Goal: Task Accomplishment & Management: Use online tool/utility

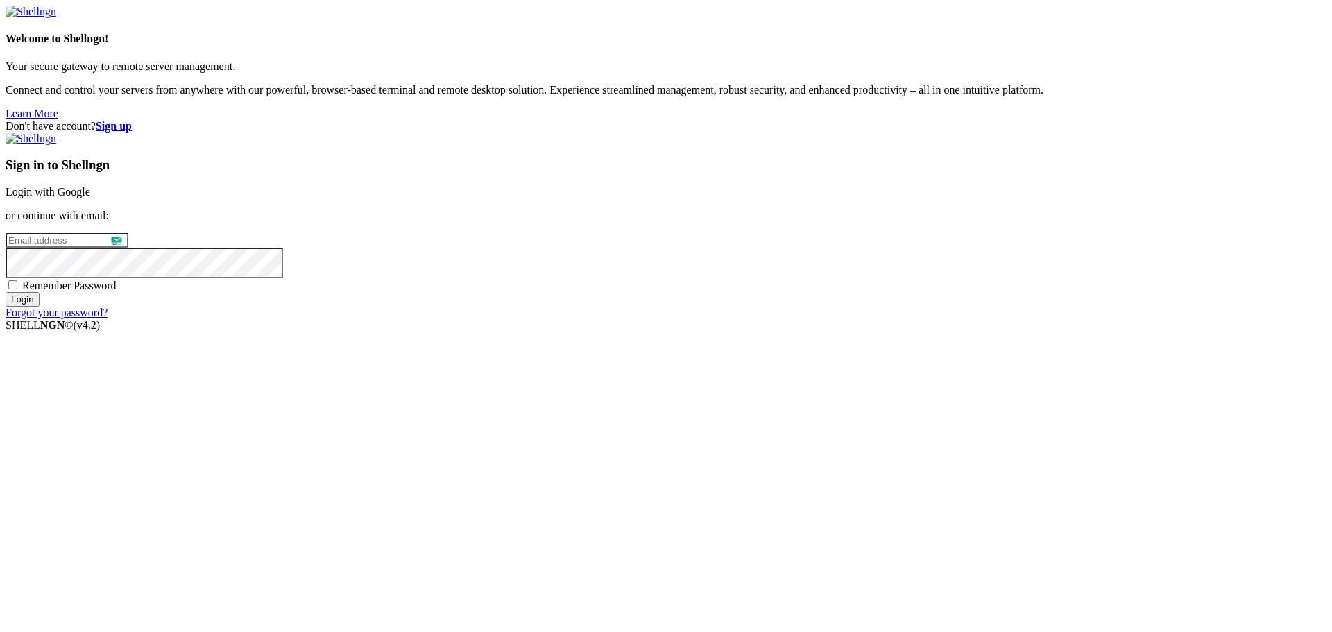
click at [128, 248] on input "email" at bounding box center [67, 240] width 123 height 15
type input "[EMAIL_ADDRESS][DOMAIN_NAME]"
click at [40, 307] on input "Login" at bounding box center [23, 299] width 34 height 15
click at [90, 198] on link "Login with Google" at bounding box center [48, 192] width 85 height 12
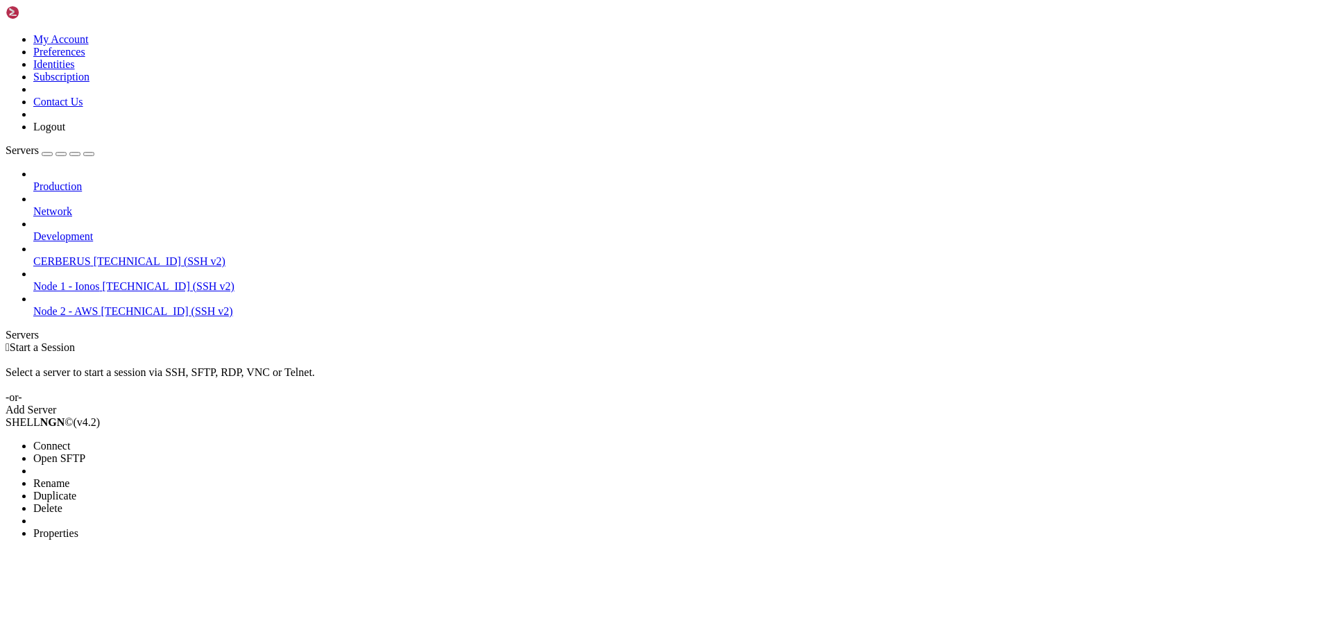
click at [123, 527] on li "Properties" at bounding box center [96, 533] width 126 height 12
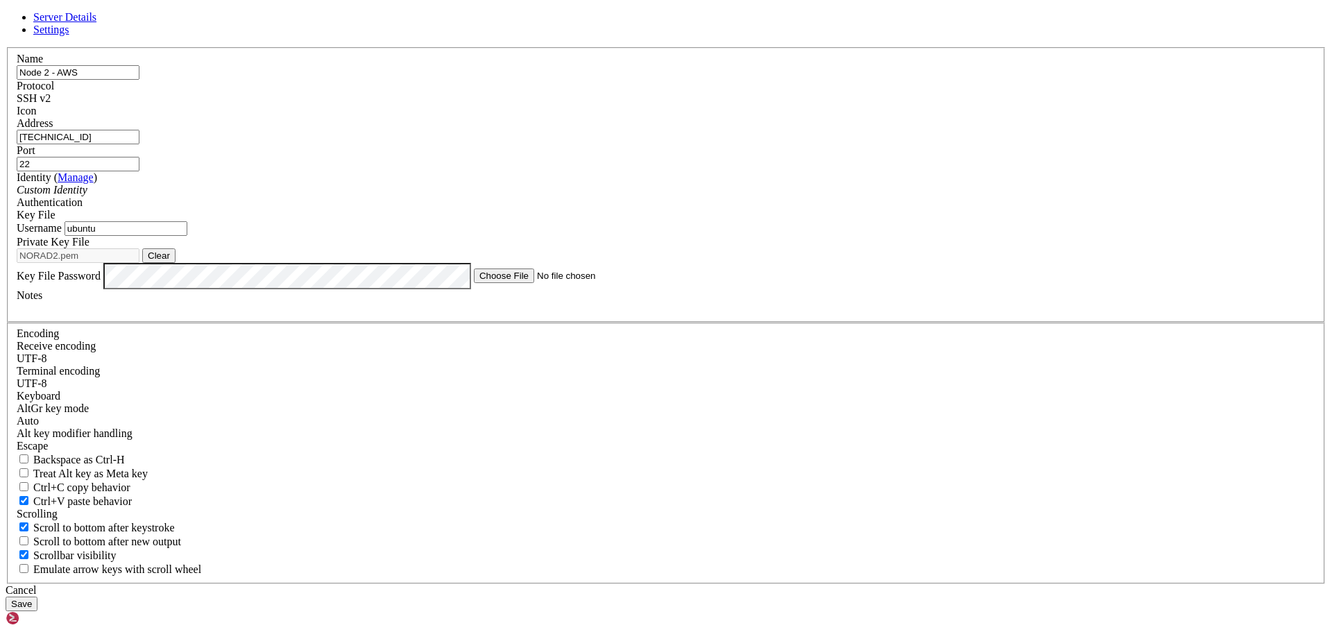
drag, startPoint x: 571, startPoint y: 217, endPoint x: 500, endPoint y: 214, distance: 71.5
click at [139, 144] on input "[TECHNICAL_ID]" at bounding box center [78, 137] width 123 height 15
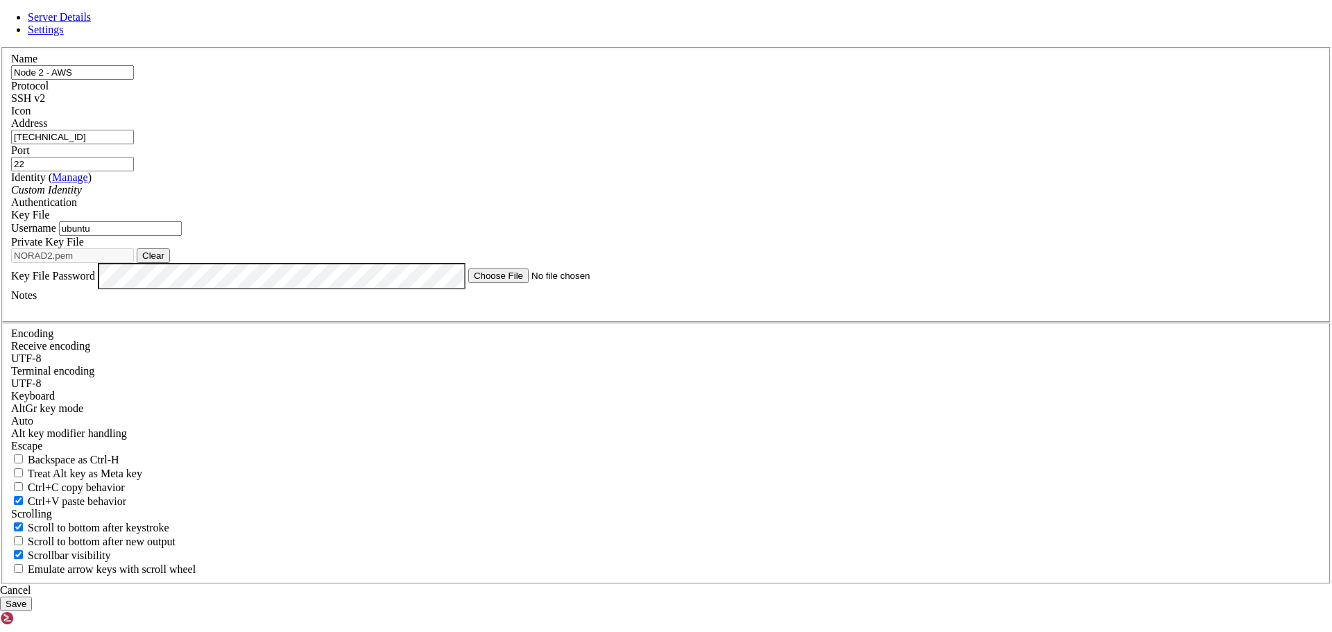
click at [134, 144] on input "[TECHNICAL_ID]" at bounding box center [72, 137] width 123 height 15
